Goal: Task Accomplishment & Management: Use online tool/utility

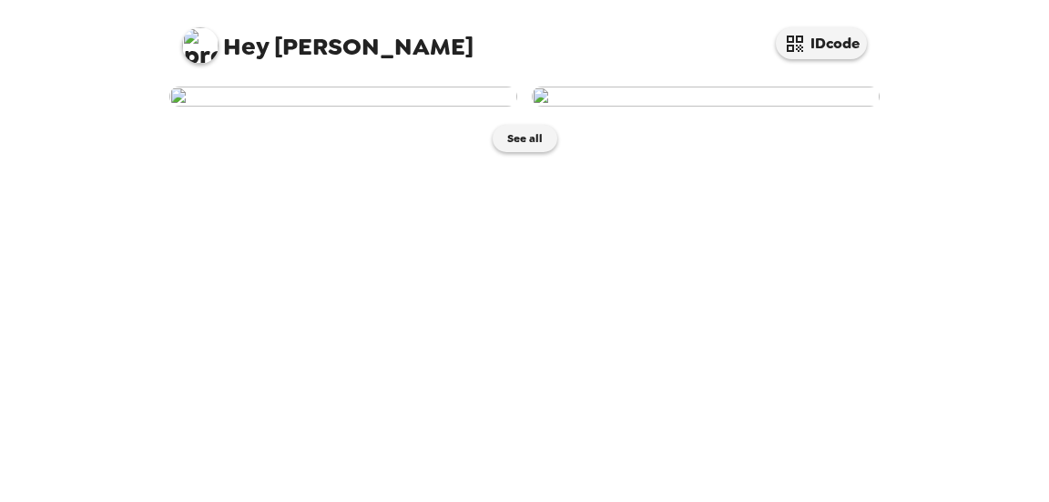
click at [422, 107] on img at bounding box center [343, 96] width 348 height 20
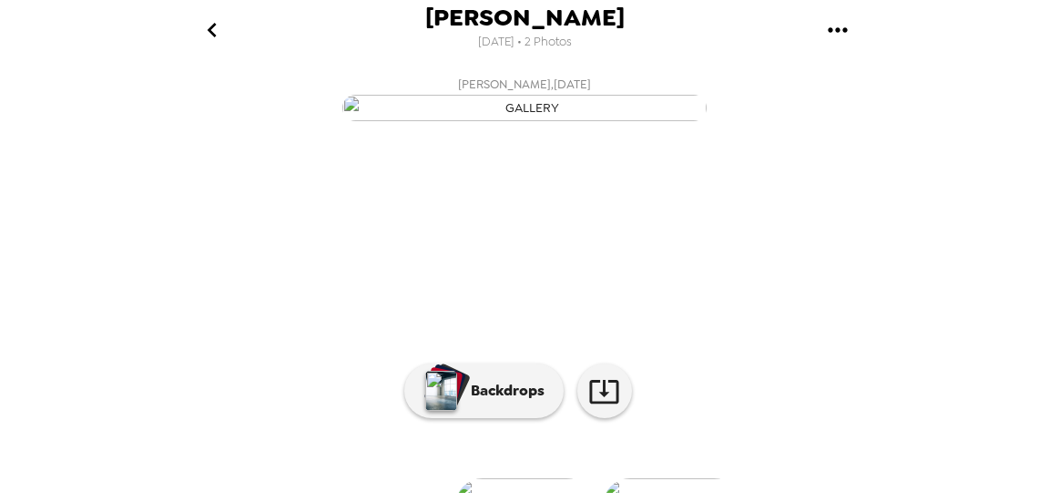
scroll to position [286, 0]
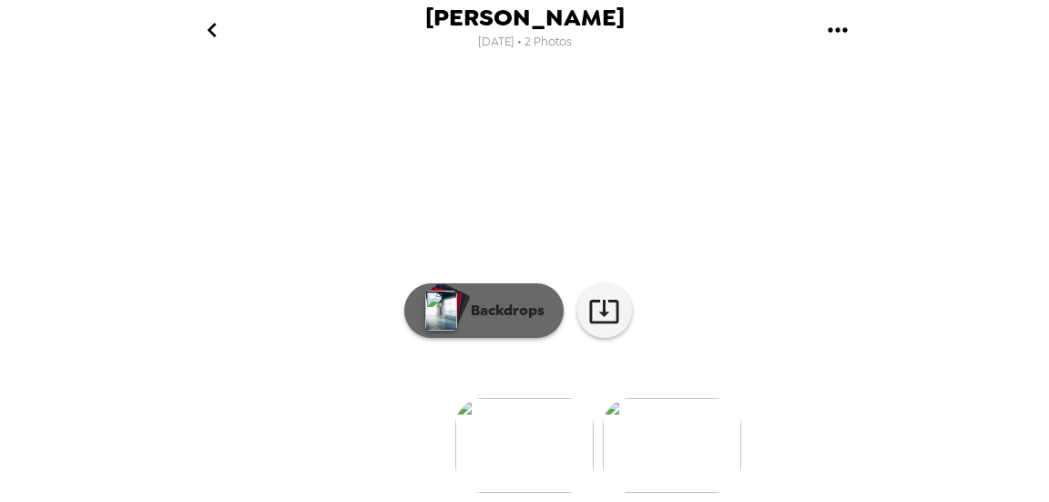
click at [453, 297] on div "button" at bounding box center [448, 305] width 45 height 46
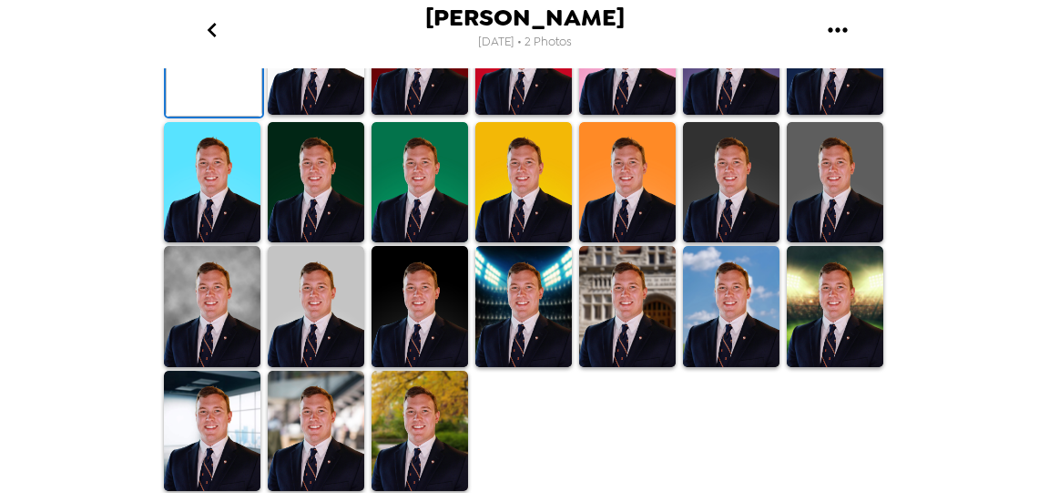
scroll to position [290, 0]
